Goal: Information Seeking & Learning: Check status

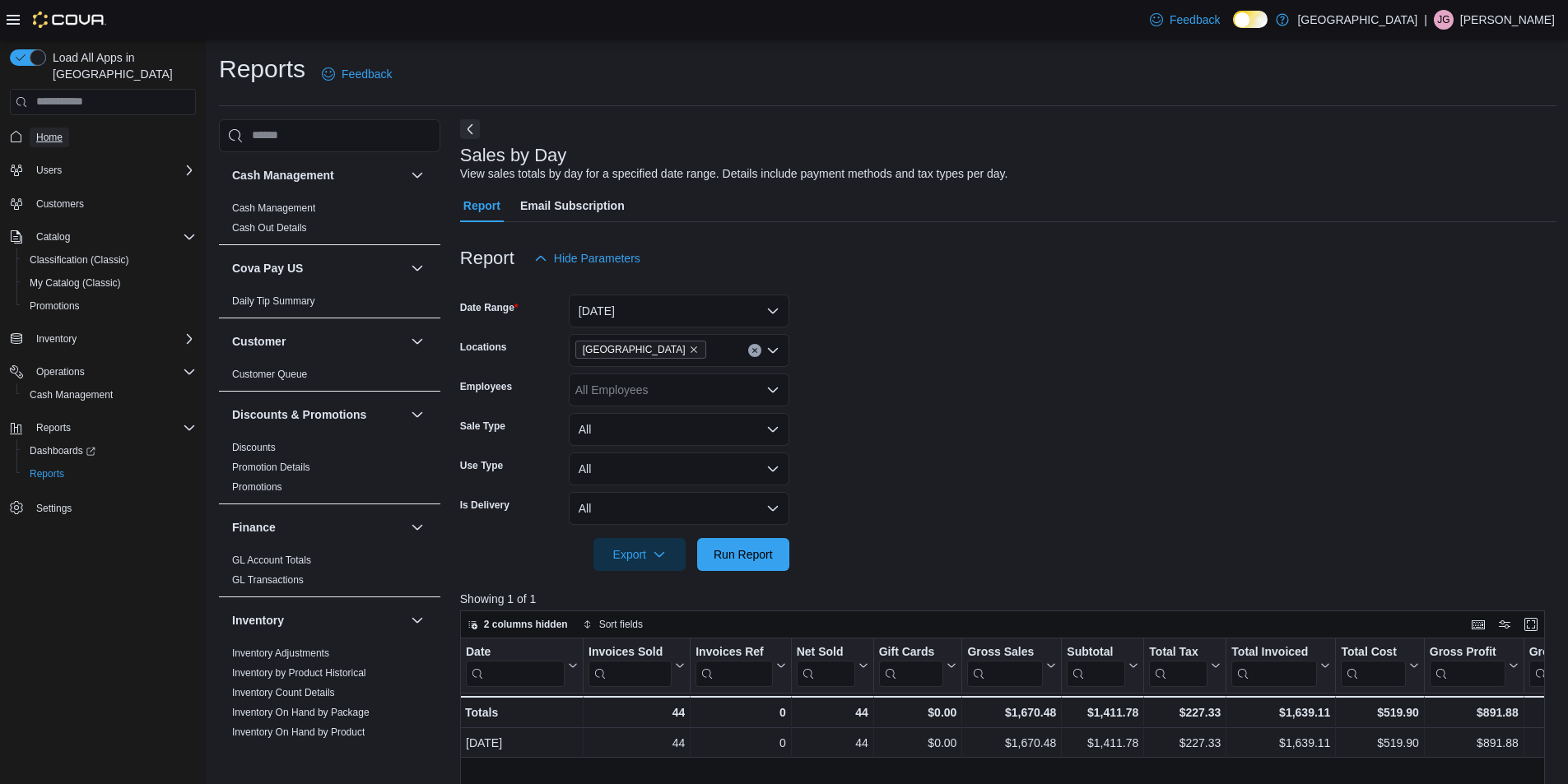
click at [52, 131] on span "Home" at bounding box center [49, 138] width 27 height 13
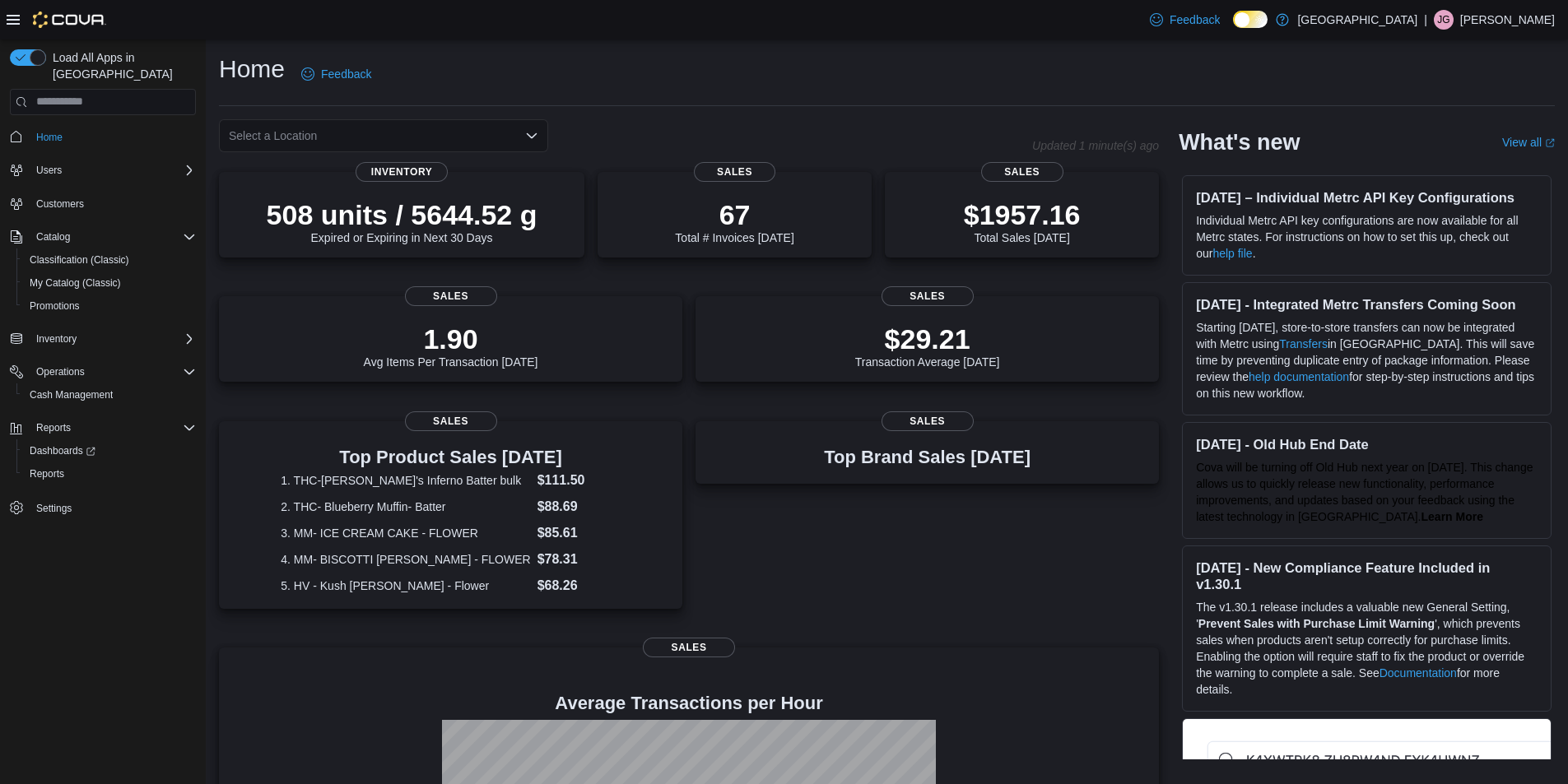
click at [526, 132] on icon "Open list of options" at bounding box center [532, 136] width 13 height 13
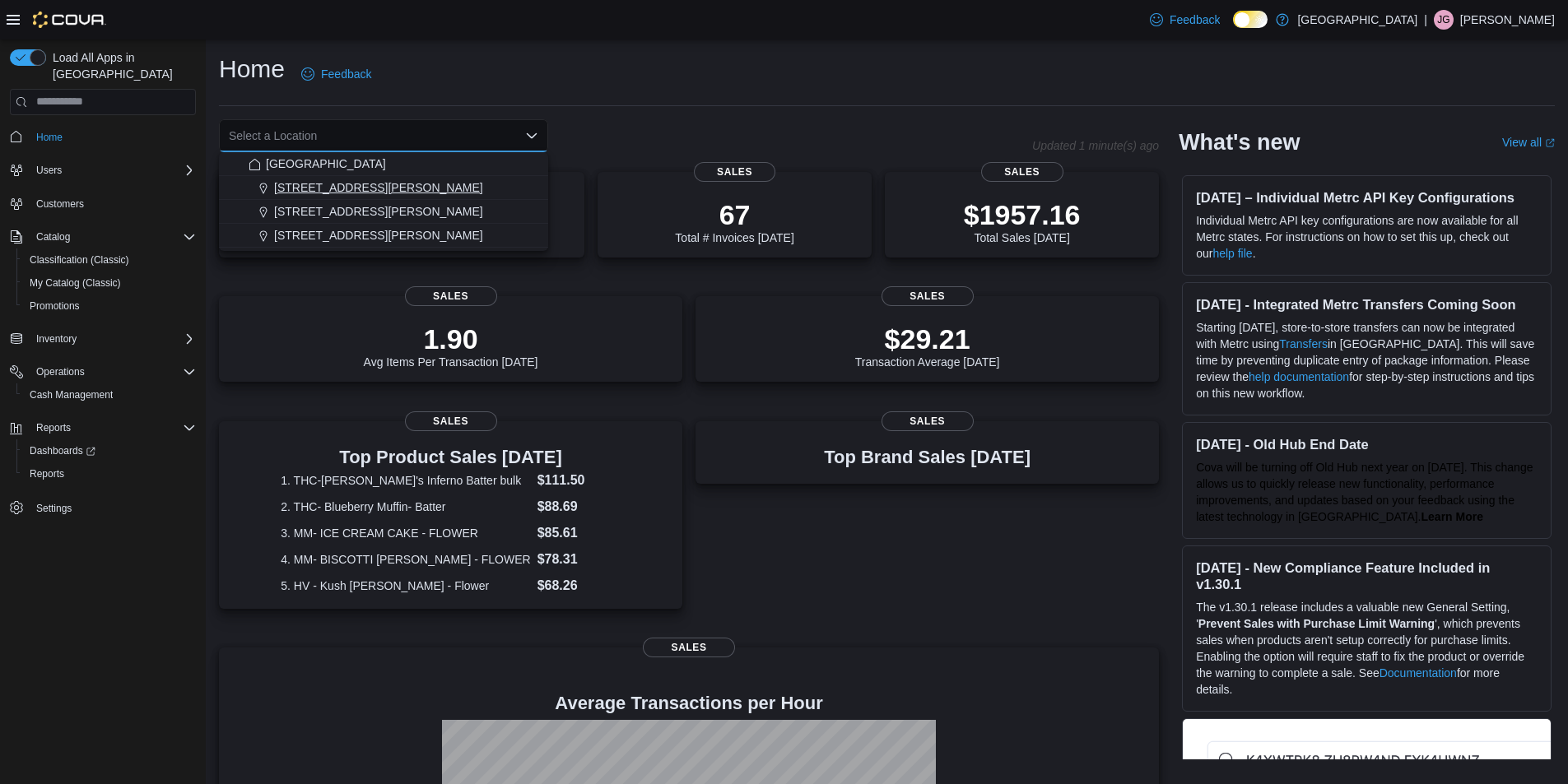
click at [356, 188] on span "[STREET_ADDRESS][PERSON_NAME]" at bounding box center [379, 187] width 209 height 17
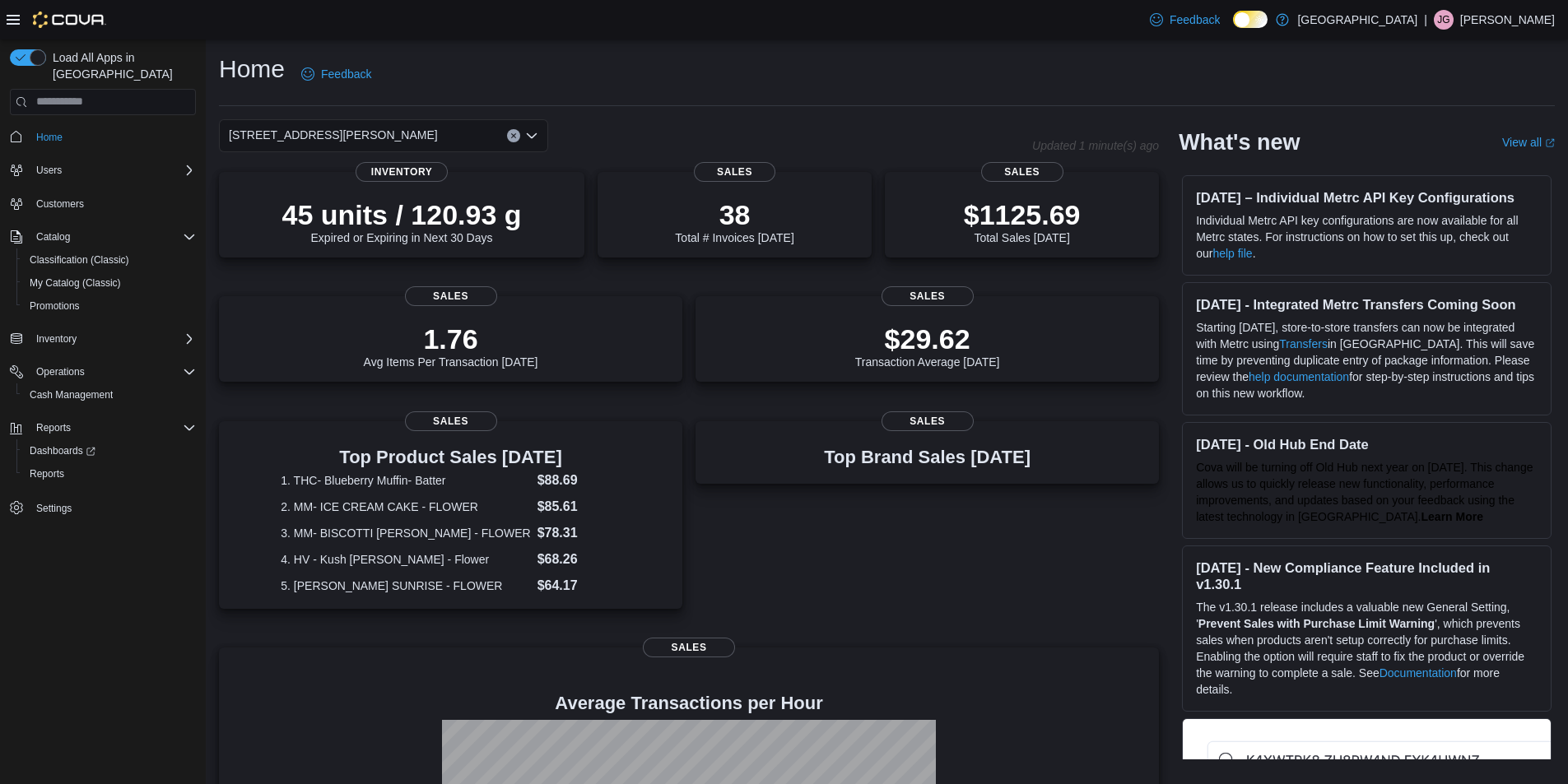
click at [513, 138] on icon "Clear input" at bounding box center [513, 135] width 6 height 6
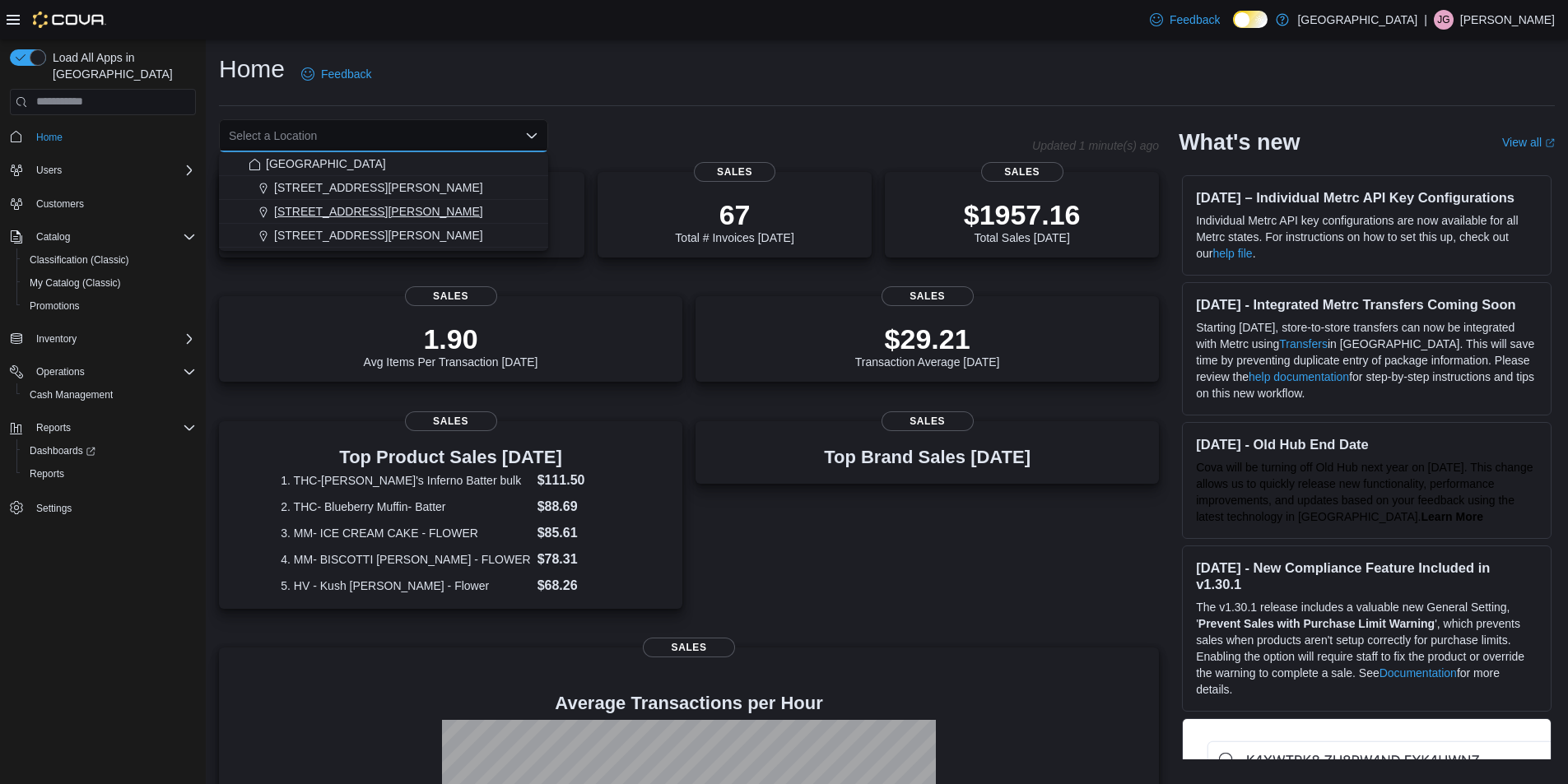
click at [335, 212] on span "[STREET_ADDRESS][PERSON_NAME]" at bounding box center [379, 211] width 209 height 17
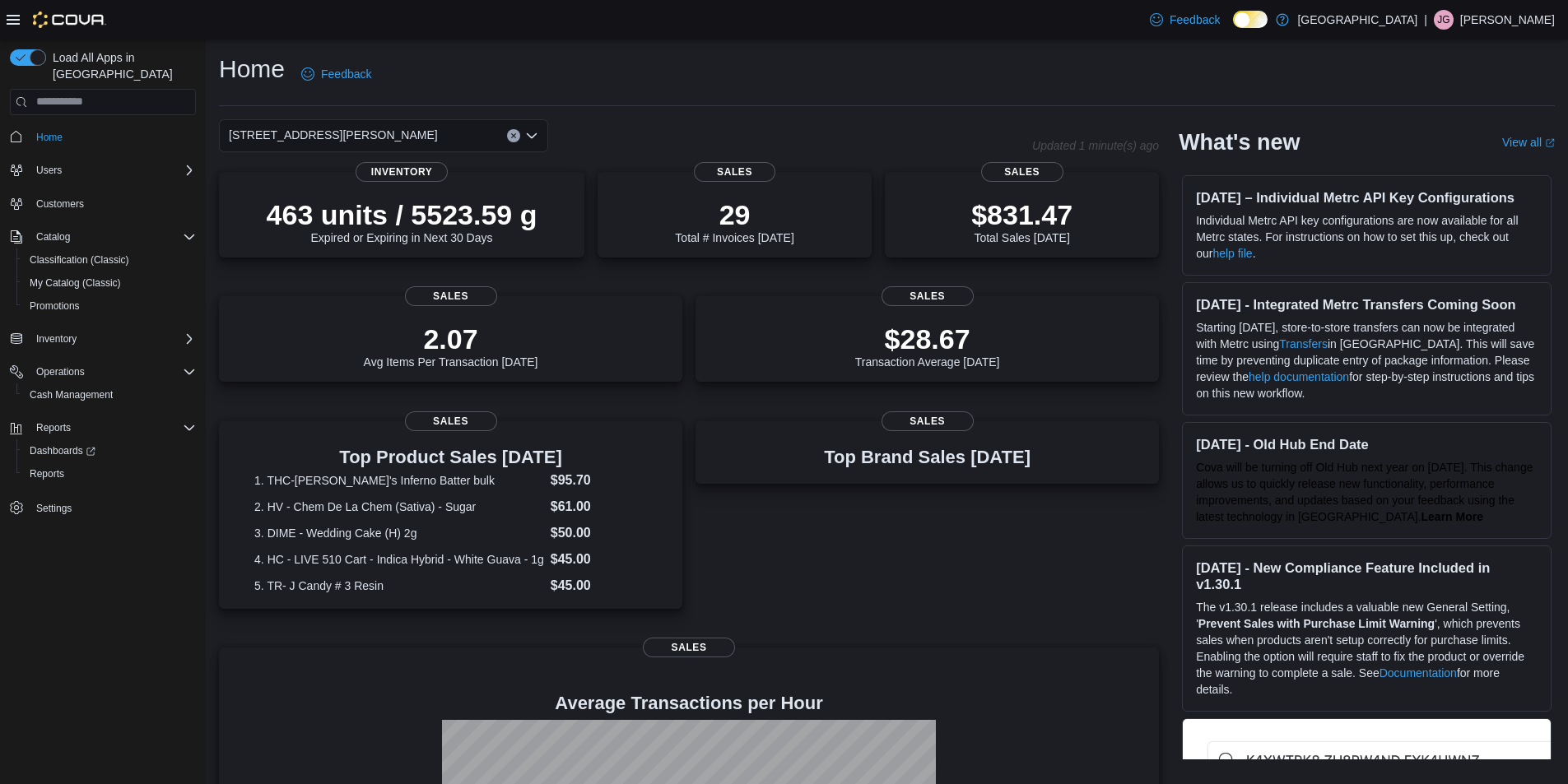
click at [513, 132] on icon "Clear input" at bounding box center [513, 135] width 6 height 6
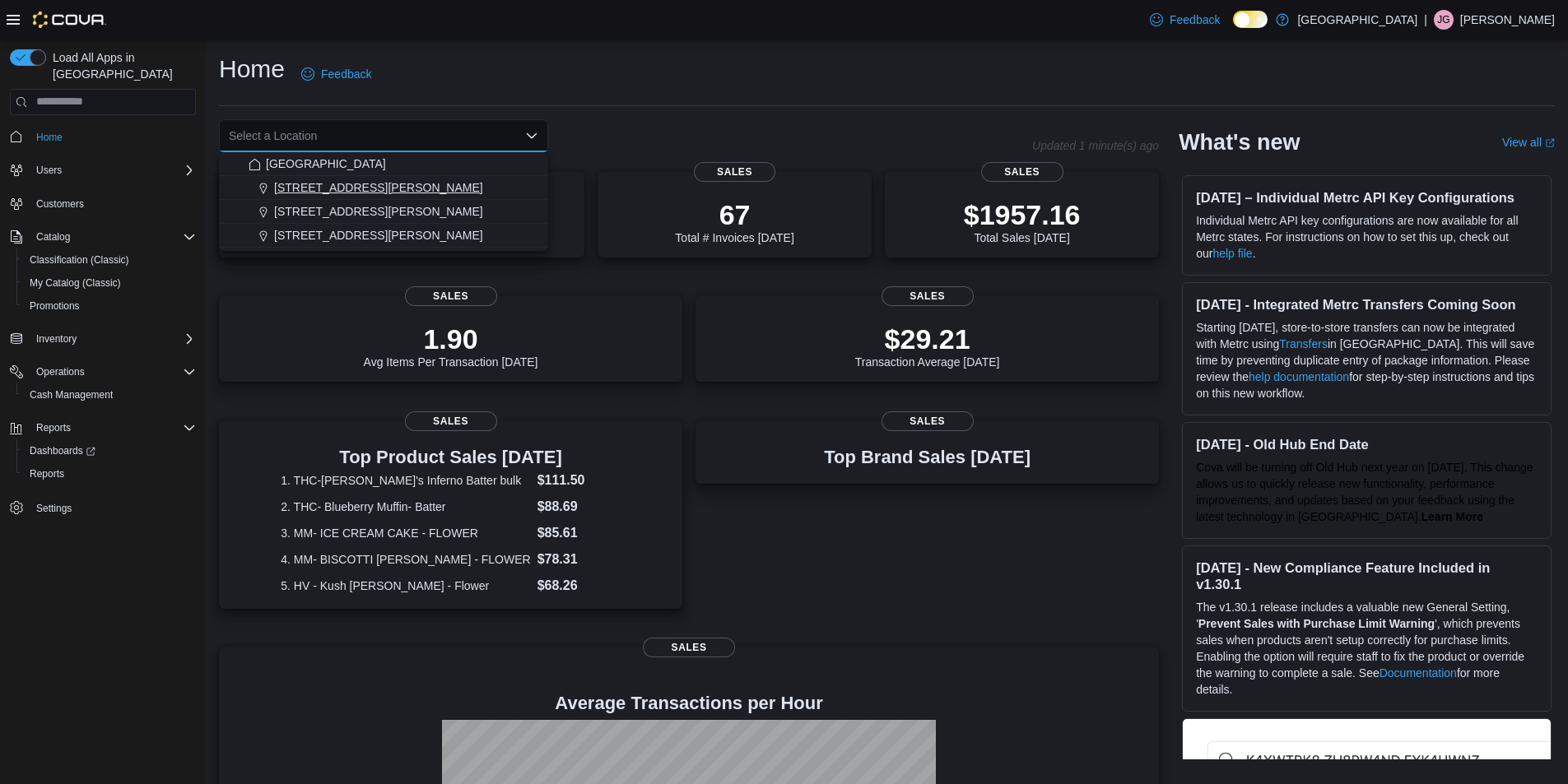
click at [354, 191] on span "[STREET_ADDRESS][PERSON_NAME]" at bounding box center [379, 187] width 209 height 17
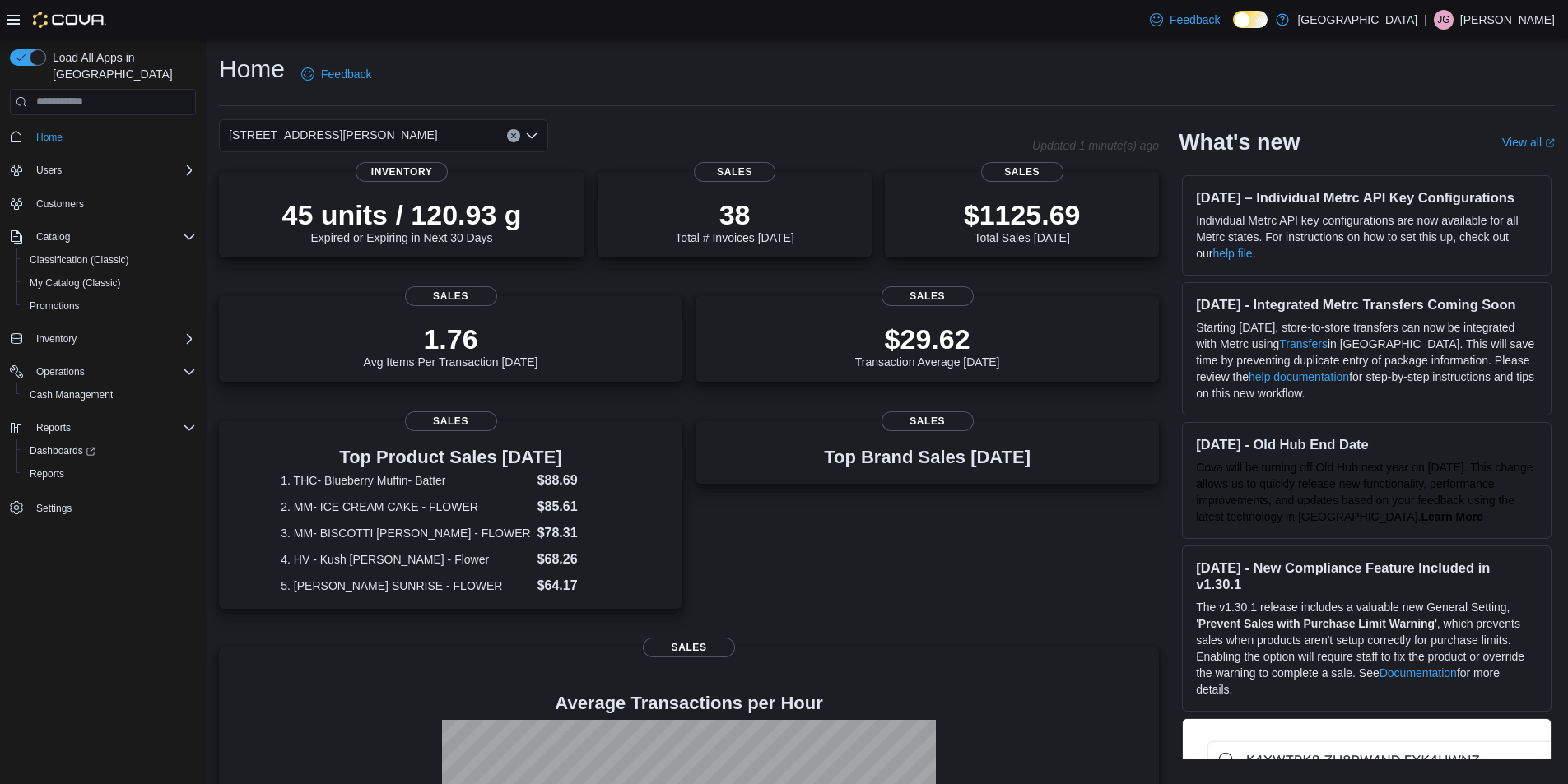
click at [513, 135] on icon "Clear input" at bounding box center [513, 135] width 4 height 4
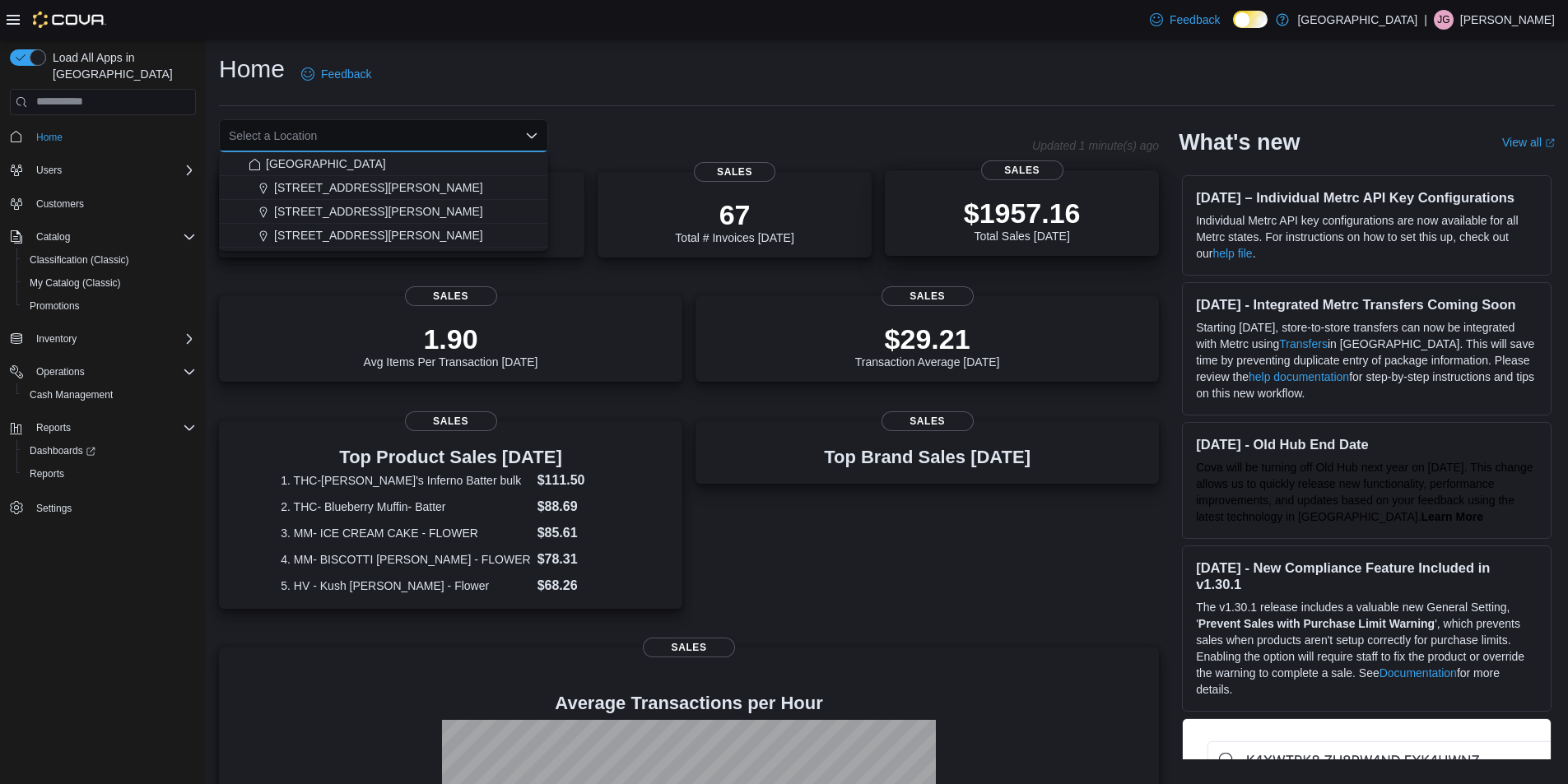
click at [1043, 208] on p "$1957.16" at bounding box center [1022, 213] width 117 height 33
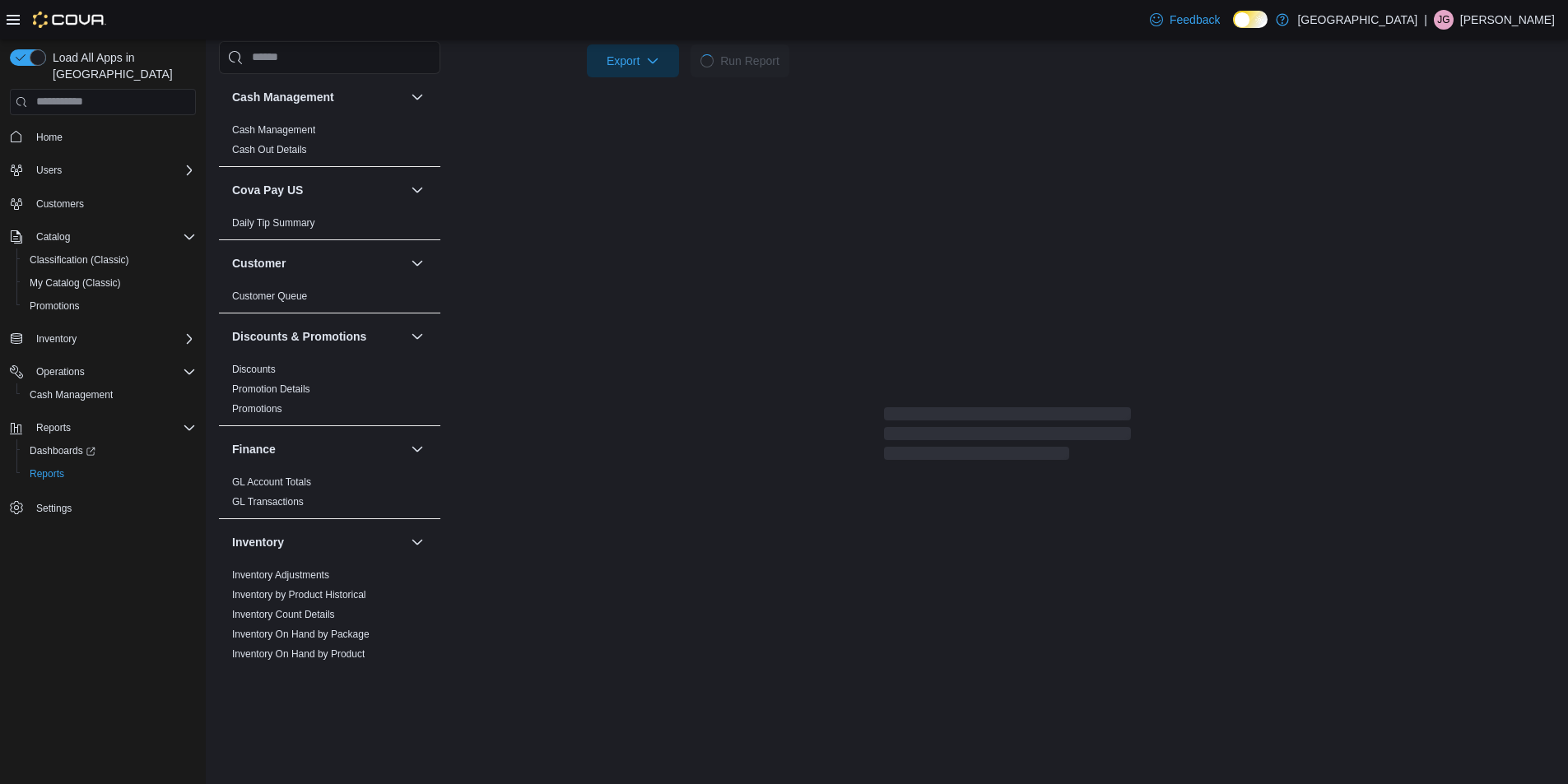
scroll to position [466, 0]
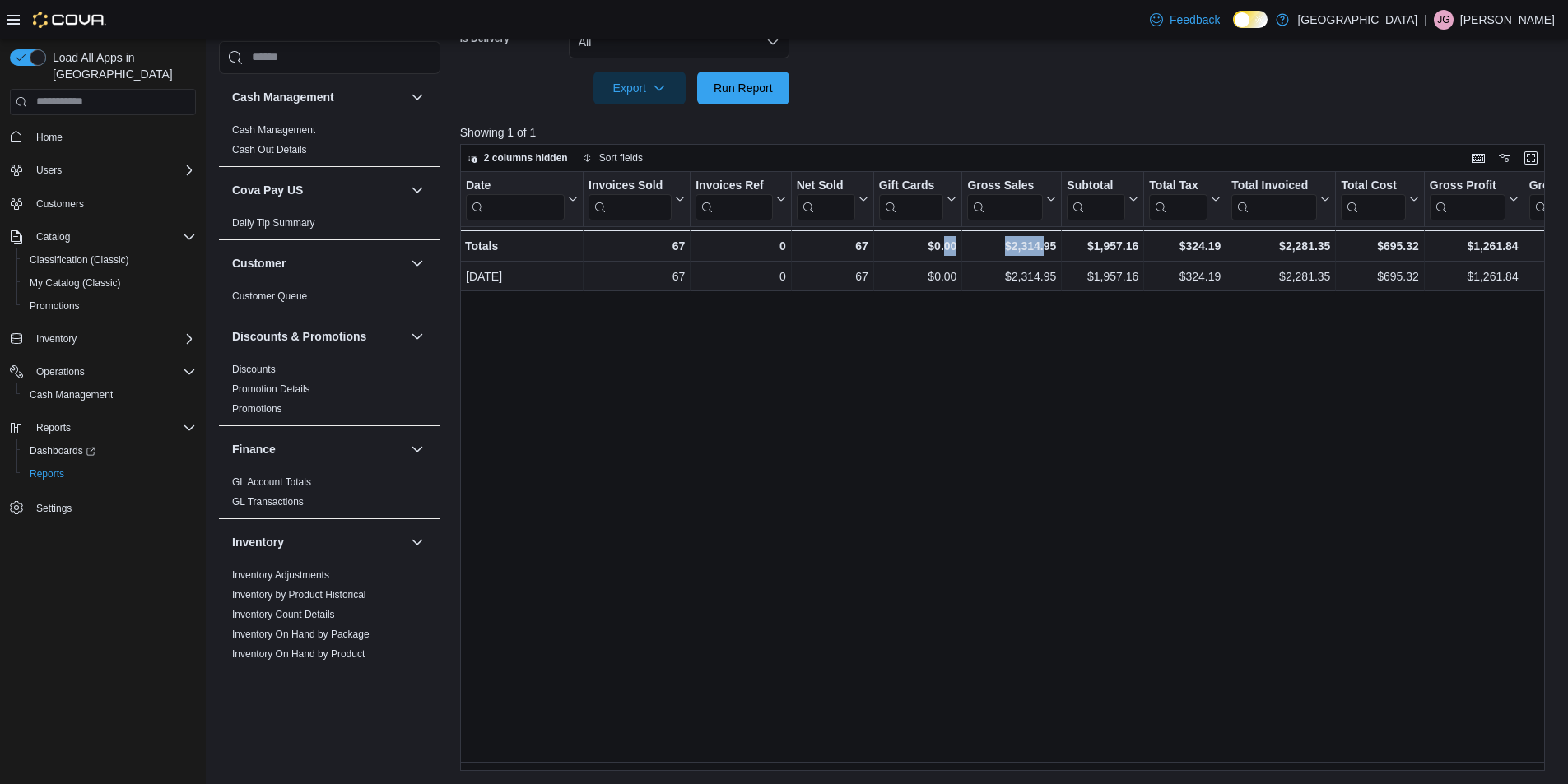
drag, startPoint x: 944, startPoint y: 762, endPoint x: 1042, endPoint y: 753, distance: 98.4
click at [1042, 753] on div "Date Click to view column header actions Invoices Sold Click to view column hea…" at bounding box center [1007, 471] width 1096 height 599
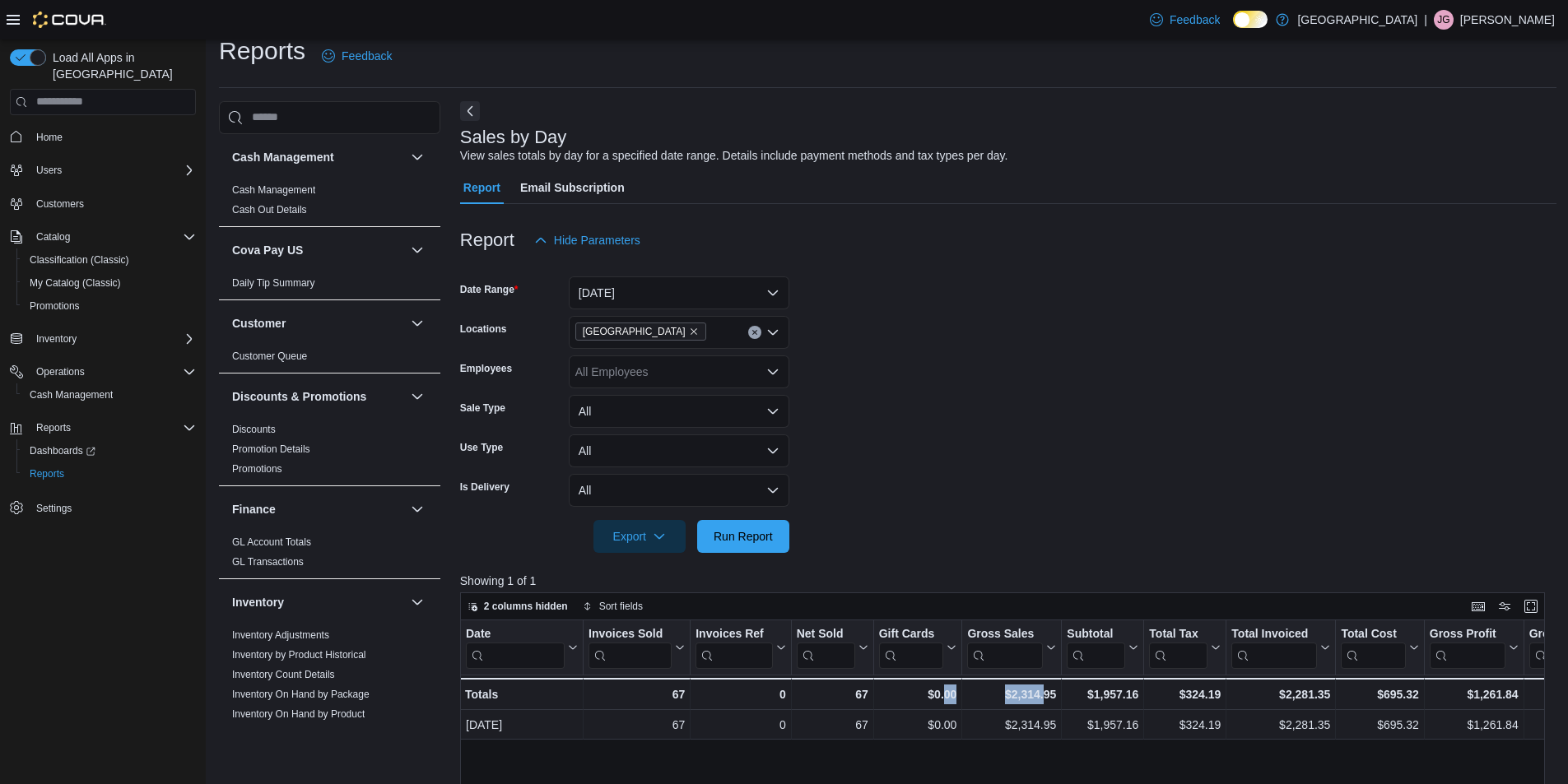
scroll to position [0, 0]
